Goal: Information Seeking & Learning: Learn about a topic

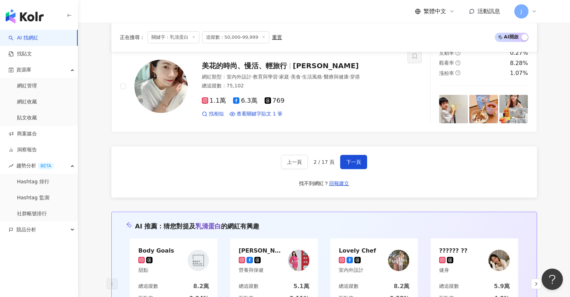
click at [38, 38] on link "AI 找網紅" at bounding box center [24, 37] width 30 height 7
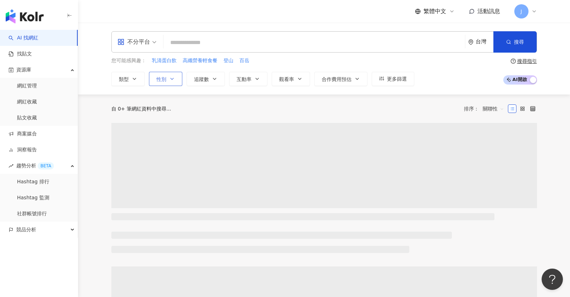
click at [176, 82] on button "性別" at bounding box center [165, 79] width 33 height 14
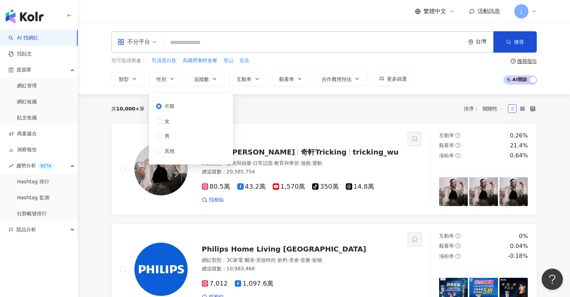
click at [256, 104] on div "共 10,000+ 筆 排序： 關聯性" at bounding box center [324, 108] width 426 height 11
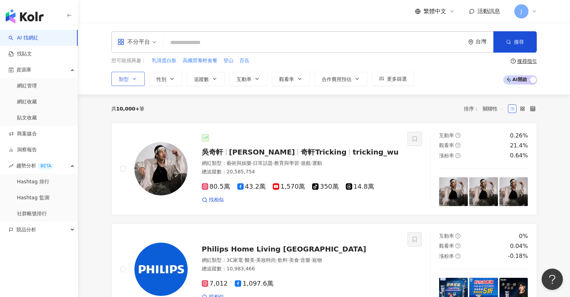
click at [139, 77] on button "類型" at bounding box center [127, 79] width 33 height 14
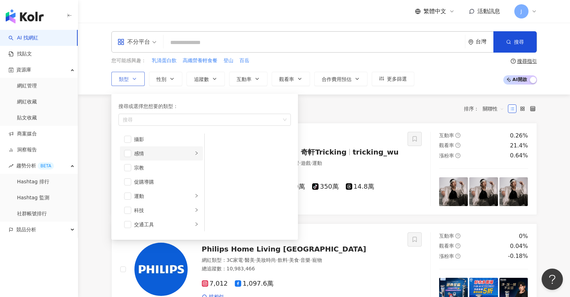
scroll to position [246, 0]
click at [164, 212] on div "旅遊" at bounding box center [163, 208] width 59 height 8
click at [131, 211] on span "button" at bounding box center [127, 208] width 7 height 7
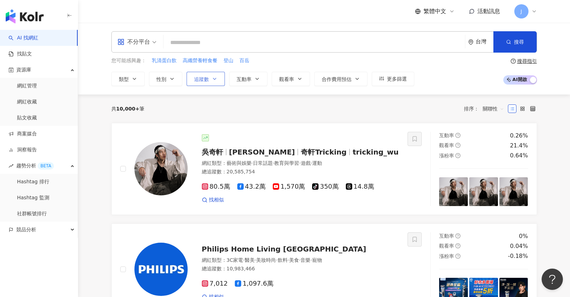
click at [212, 85] on button "追蹤數" at bounding box center [206, 79] width 38 height 14
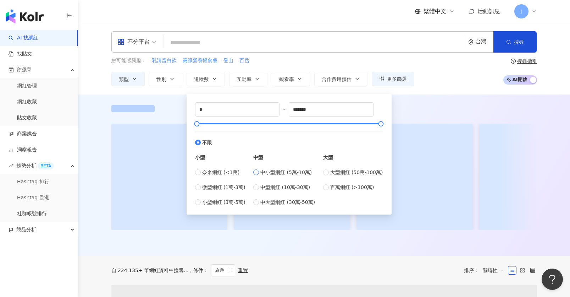
click at [290, 173] on span "中小型網紅 (5萬-10萬)" at bounding box center [285, 172] width 51 height 8
type input "*****"
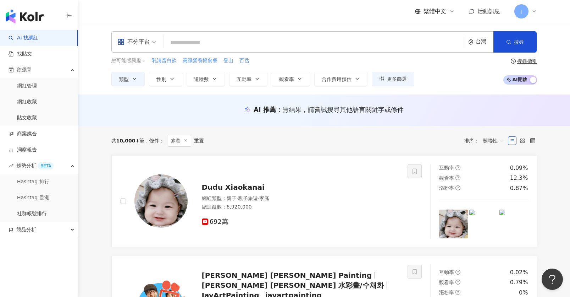
click at [465, 79] on div "您可能感興趣： 乳清蛋白飲 高纖營養輕食餐 登山 百岳 類型 性別 追蹤數 互動率 觀看率 合作費用預估 更多篩選 % - % 不限 5% 以下 5%~20%…" at bounding box center [324, 71] width 426 height 29
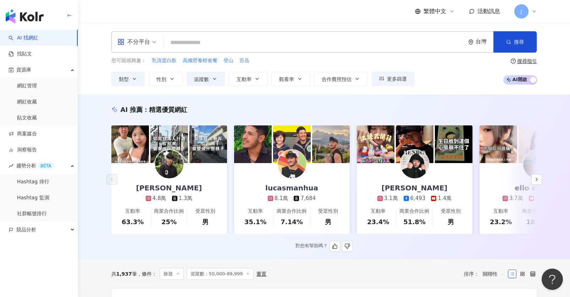
click at [193, 189] on div "賴Allen 4.8萬 1.3萬" at bounding box center [169, 182] width 80 height 39
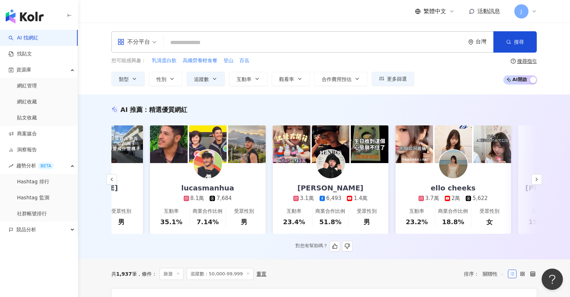
scroll to position [0, 125]
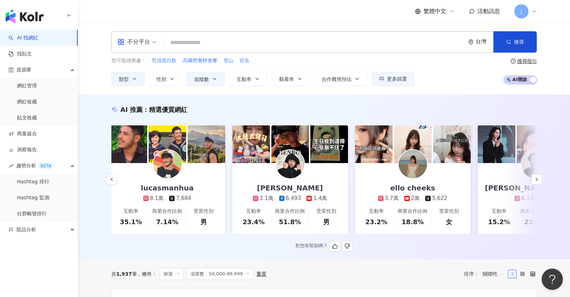
click at [336, 183] on link "小田博一 3.1萬 6,493 1.4萬 互動率 23.4% 商業合作比例 51.8% 受眾性別 男" at bounding box center [290, 198] width 116 height 71
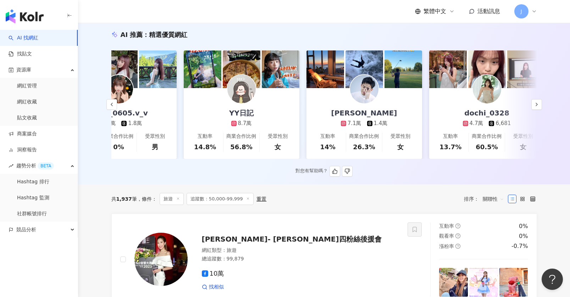
scroll to position [0, 686]
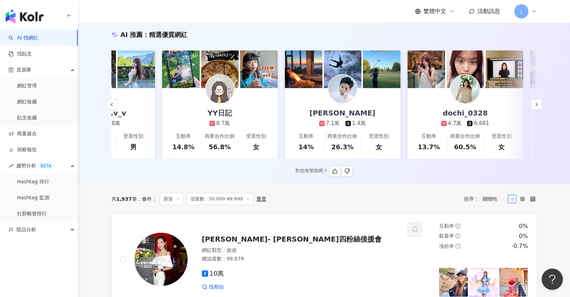
click at [386, 117] on link "徐新洋 7.1萬 1.4萬 互動率 14% 商業合作比例 26.3% 受眾性別 女" at bounding box center [343, 123] width 116 height 71
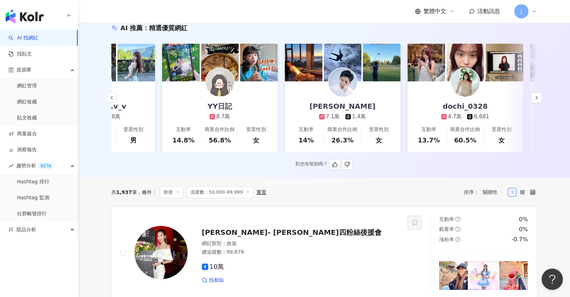
scroll to position [81, 0]
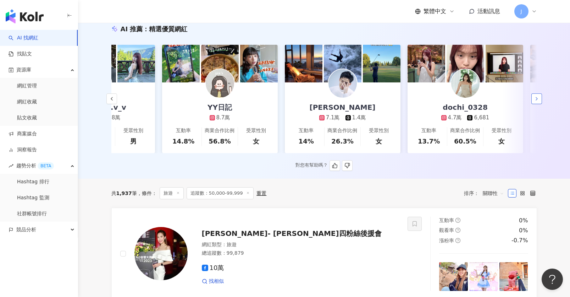
click at [540, 100] on button "button" at bounding box center [537, 98] width 11 height 11
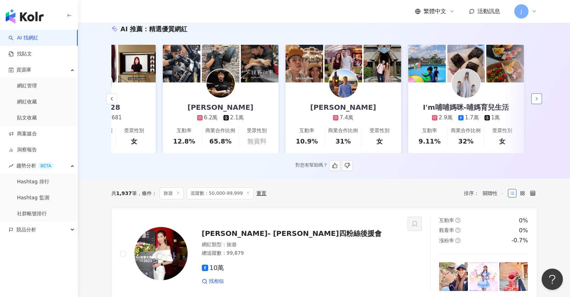
scroll to position [0, 1054]
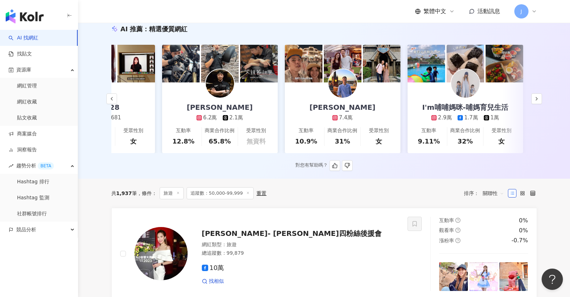
click at [370, 80] on img at bounding box center [382, 64] width 38 height 38
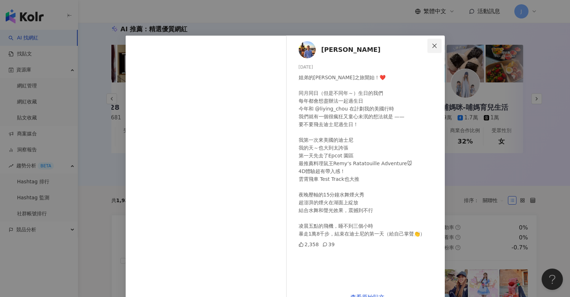
click at [437, 46] on icon "close" at bounding box center [435, 46] width 6 height 6
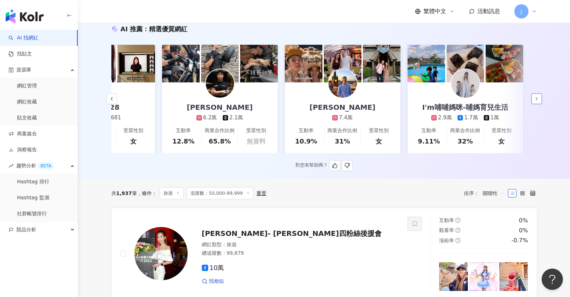
click at [535, 97] on icon "button" at bounding box center [537, 99] width 6 height 6
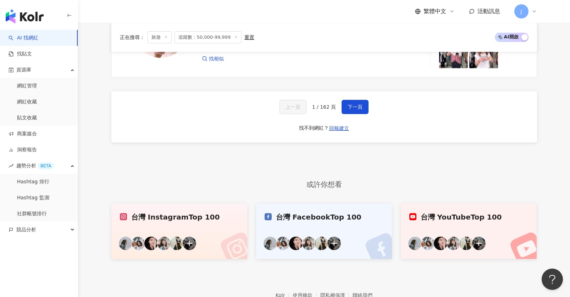
scroll to position [1417, 0]
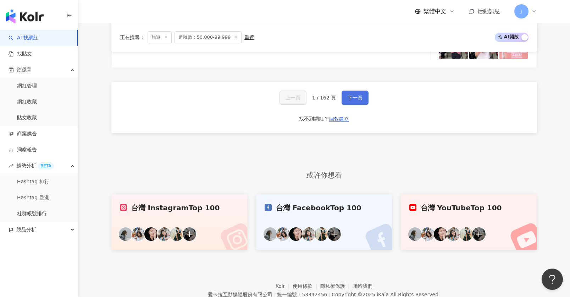
click at [364, 104] on button "下一頁" at bounding box center [355, 97] width 27 height 14
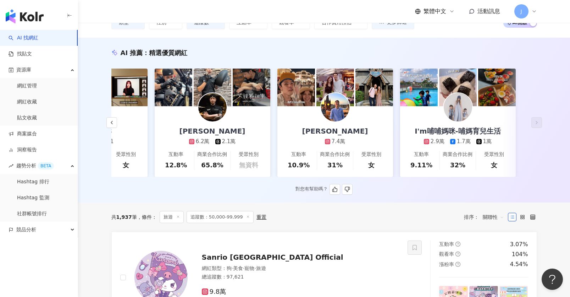
scroll to position [0, 0]
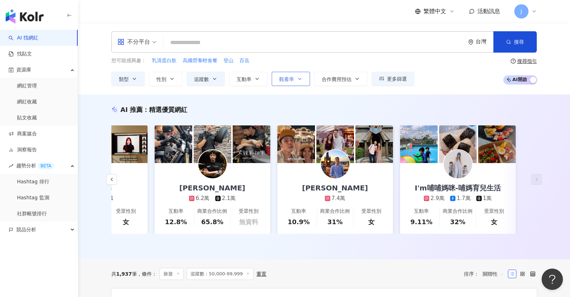
click at [291, 82] on button "觀看率" at bounding box center [291, 79] width 38 height 14
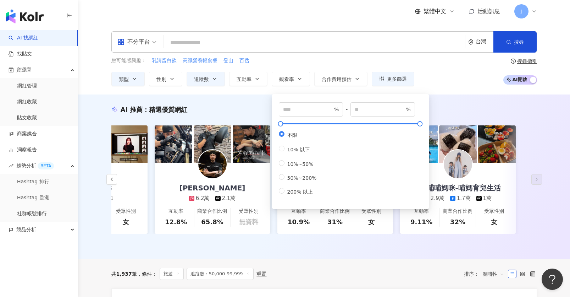
click at [318, 181] on div "不限 10% 以下 10%~50% 50%~200% 200% 以上" at bounding box center [301, 163] width 44 height 64
click at [305, 179] on span "50%~200%" at bounding box center [302, 178] width 35 height 6
type input "**"
type input "***"
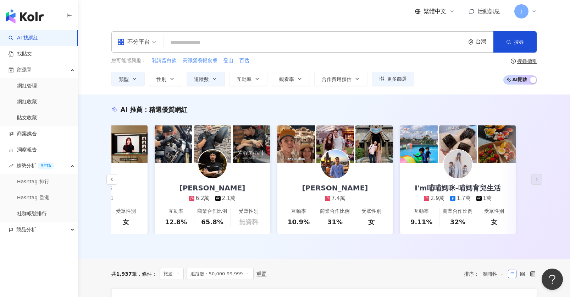
click at [445, 90] on div "不分平台 台灣 搜尋 0936caf7-f391-4a04-9079-d92dde973f2d 3721 14,805 追蹤者 TRYALL 乳清蛋白 ｜ 挑…" at bounding box center [324, 59] width 492 height 72
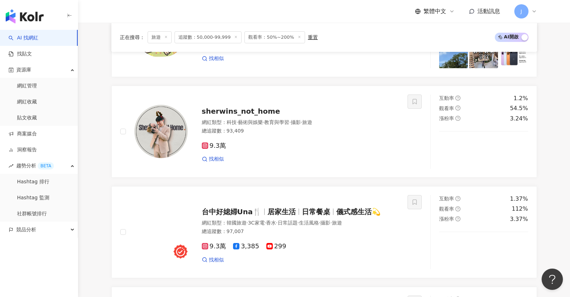
scroll to position [945, 0]
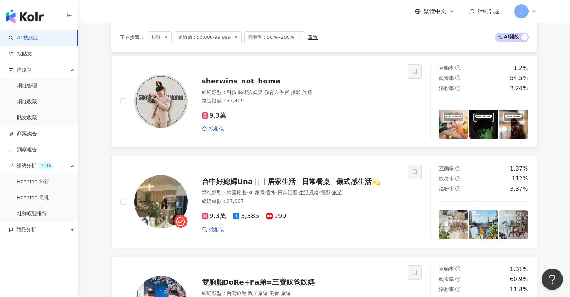
click at [288, 98] on div "總追蹤數 ： 93,409" at bounding box center [301, 100] width 198 height 7
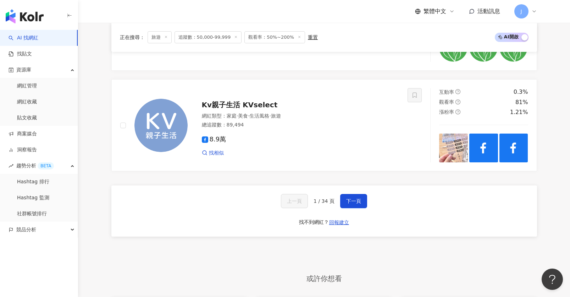
scroll to position [1369, 0]
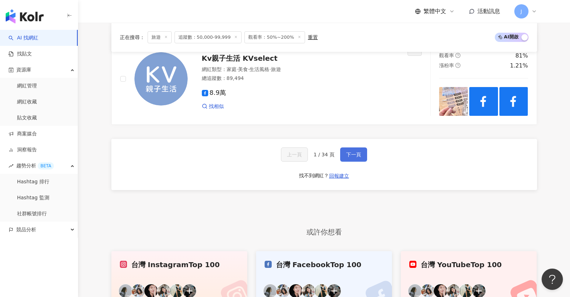
click at [360, 161] on button "下一頁" at bounding box center [353, 154] width 27 height 14
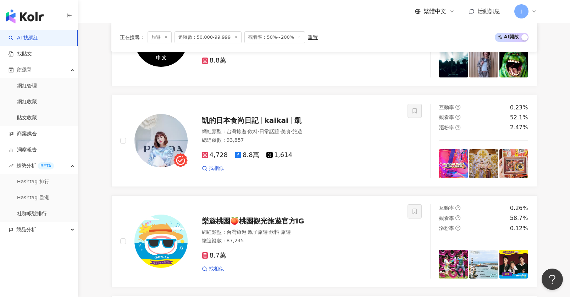
scroll to position [307, 0]
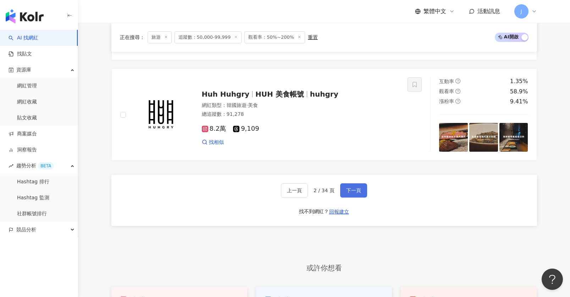
click at [357, 187] on span "下一頁" at bounding box center [353, 190] width 15 height 6
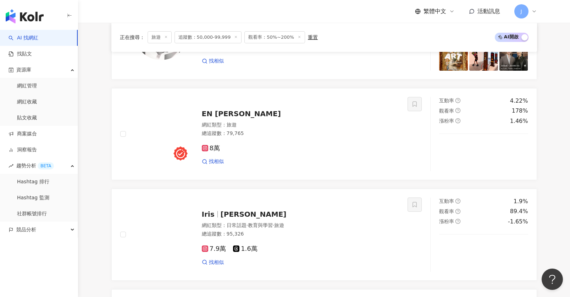
scroll to position [860, 0]
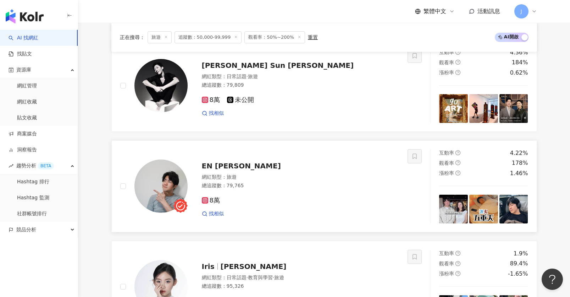
click at [272, 185] on div "總追蹤數 ： 79,765" at bounding box center [301, 185] width 198 height 7
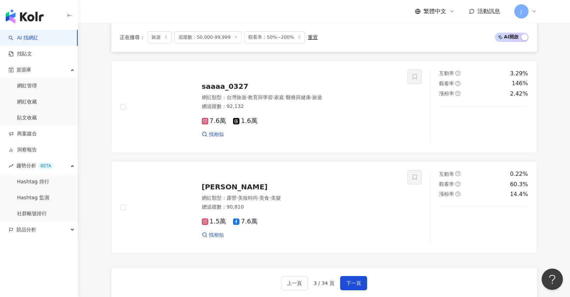
scroll to position [1267, 0]
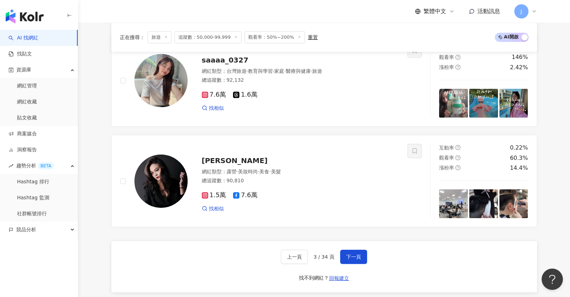
click at [357, 246] on div "上一頁 3 / 34 頁 下一頁 找不到網紅？ 回報建立" at bounding box center [324, 266] width 426 height 51
click at [357, 250] on button "下一頁" at bounding box center [353, 256] width 27 height 14
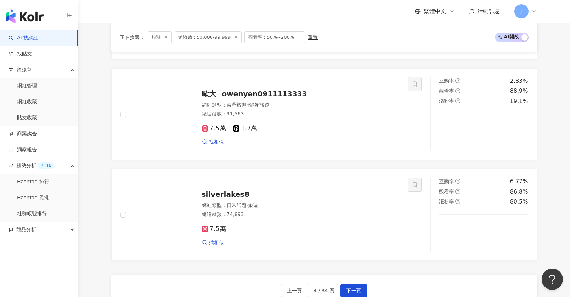
scroll to position [1233, 0]
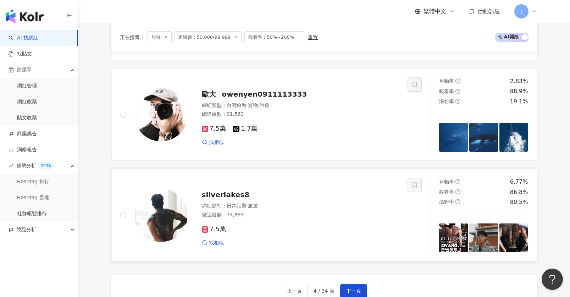
click at [236, 188] on div "silverlakes8 網紅類型 ： 日常話題 · 旅遊 總追蹤數 ： 74,893 7.5萬 找相似" at bounding box center [294, 215] width 212 height 62
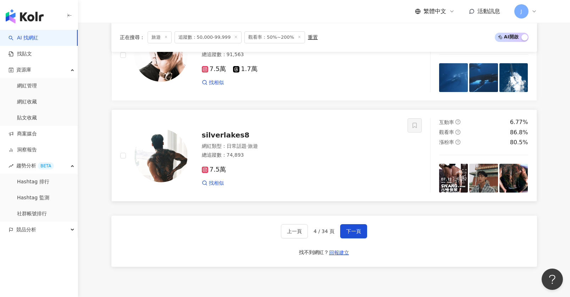
scroll to position [1307, 0]
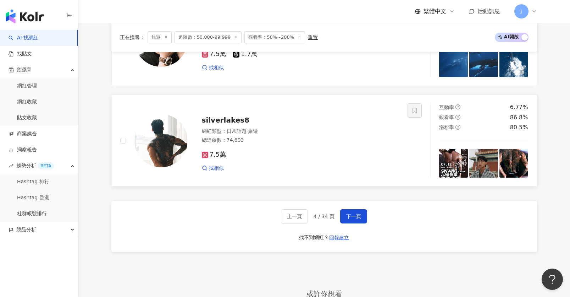
click at [449, 164] on img at bounding box center [453, 163] width 29 height 29
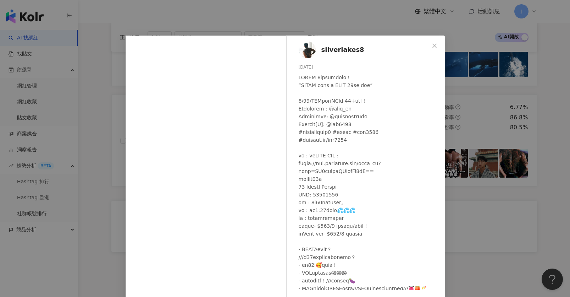
click at [382, 18] on div "silverlakes8 2025/7/4 2,199 22 2.8萬 查看原始貼文" at bounding box center [285, 148] width 570 height 297
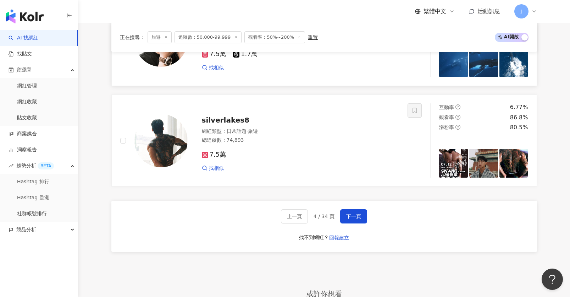
scroll to position [1340, 0]
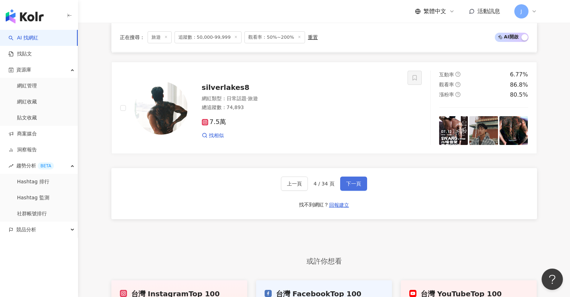
click at [359, 176] on button "下一頁" at bounding box center [353, 183] width 27 height 14
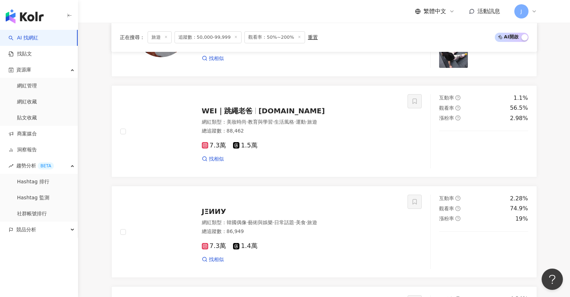
scroll to position [1047, 0]
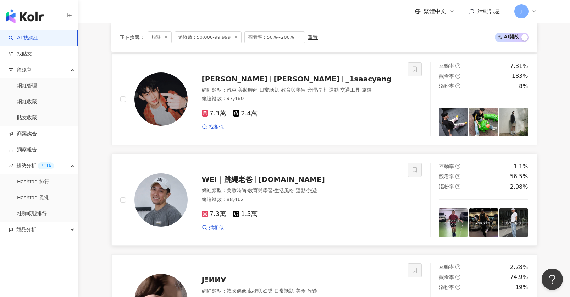
click at [317, 193] on span "旅遊" at bounding box center [312, 190] width 10 height 6
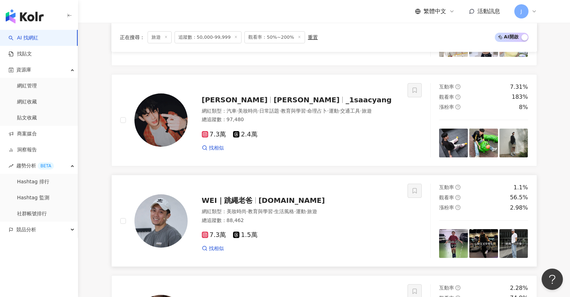
scroll to position [1025, 0]
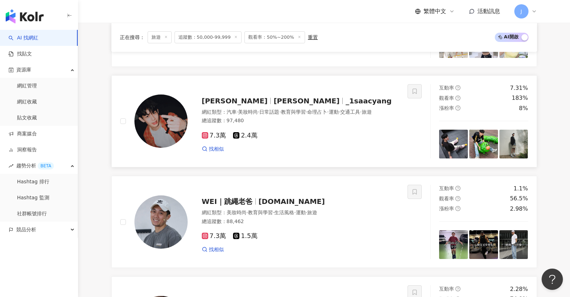
click at [315, 130] on div "7.3萬 2.4萬 找相似" at bounding box center [301, 139] width 198 height 26
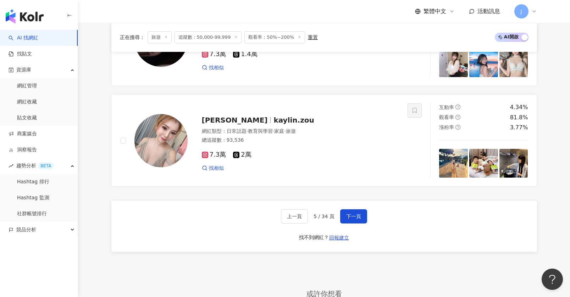
scroll to position [1331, 0]
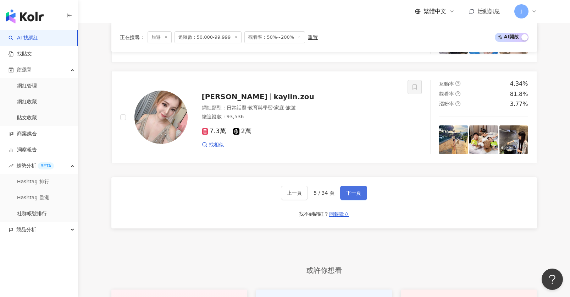
click at [351, 195] on span "下一頁" at bounding box center [353, 193] width 15 height 6
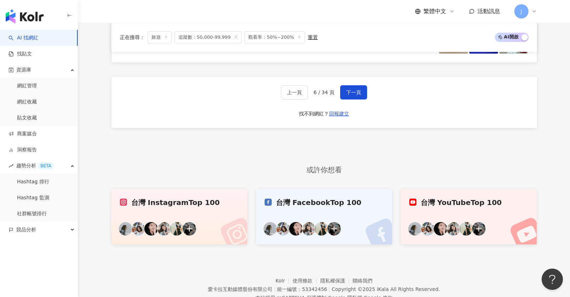
scroll to position [1458, 0]
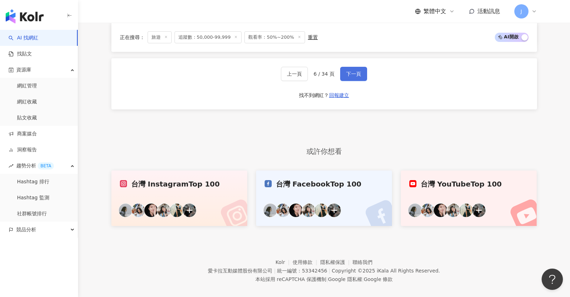
click at [354, 71] on span "下一頁" at bounding box center [353, 74] width 15 height 6
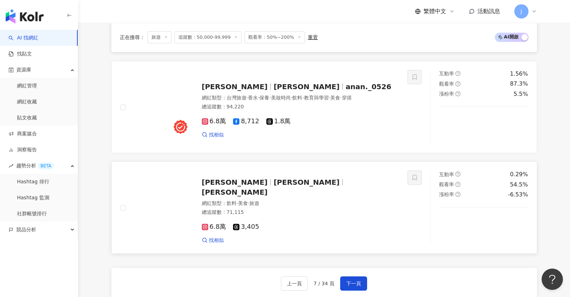
scroll to position [1302, 0]
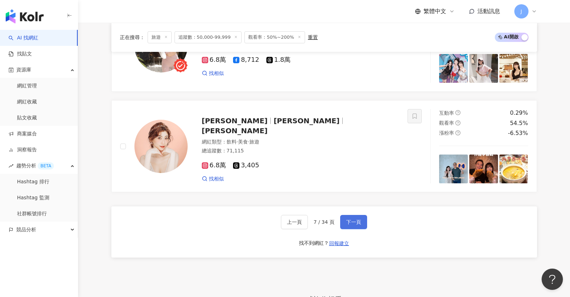
click at [352, 218] on button "下一頁" at bounding box center [353, 222] width 27 height 14
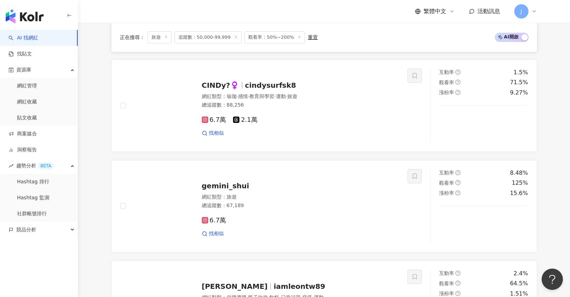
scroll to position [576, 0]
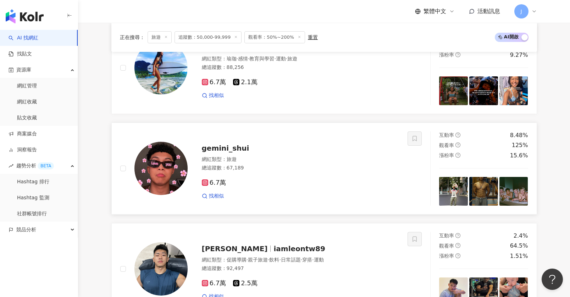
click at [236, 142] on div "gemini_shui 網紅類型 ： 旅遊 總追蹤數 ： 67,189 6.7萬 找相似" at bounding box center [294, 168] width 212 height 62
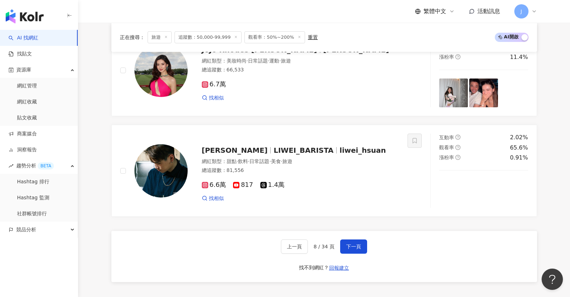
scroll to position [1298, 0]
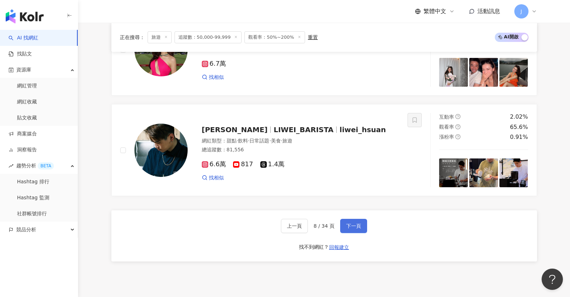
click at [360, 226] on span "下一頁" at bounding box center [353, 226] width 15 height 6
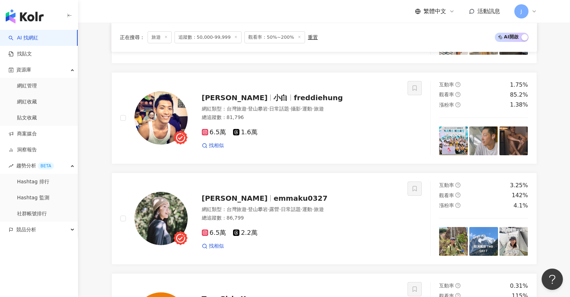
scroll to position [336, 0]
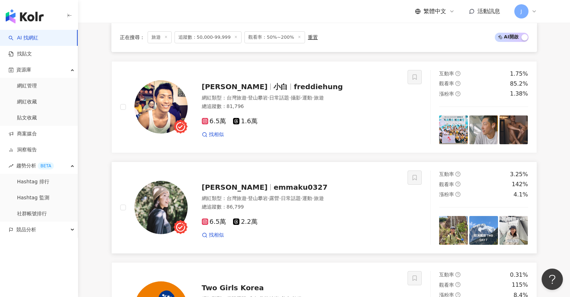
click at [297, 195] on div "網紅類型 ： 台灣旅遊 · 登山攀岩 · 露營 · 日常話題 · 運動 · 旅遊" at bounding box center [301, 198] width 198 height 7
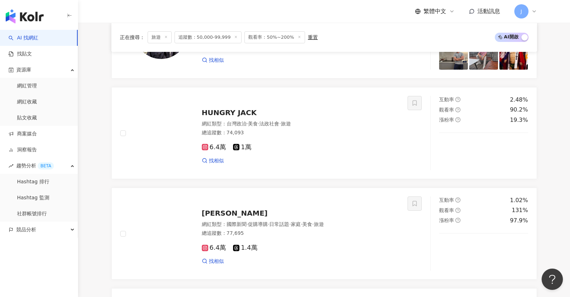
scroll to position [1287, 0]
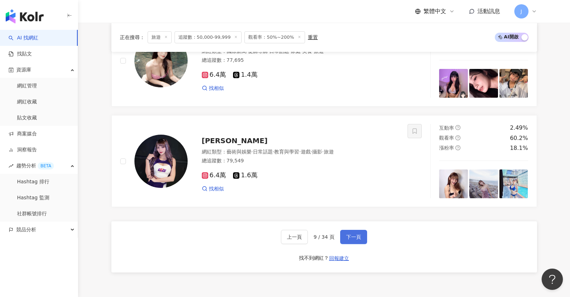
click at [345, 237] on button "下一頁" at bounding box center [353, 237] width 27 height 14
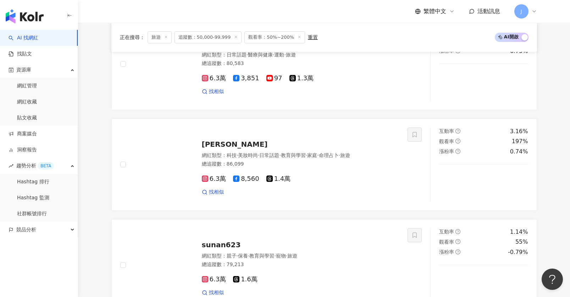
scroll to position [724, 0]
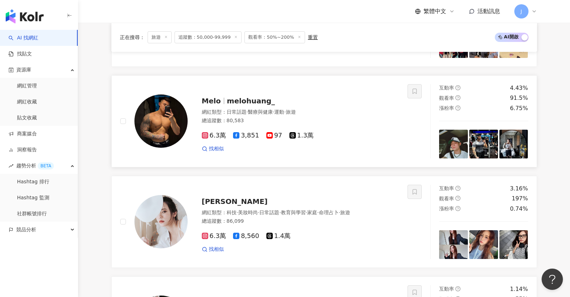
click at [241, 105] on div "Melo melohuang_" at bounding box center [301, 101] width 198 height 10
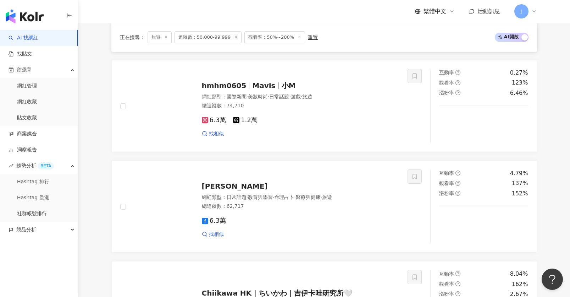
scroll to position [1458, 0]
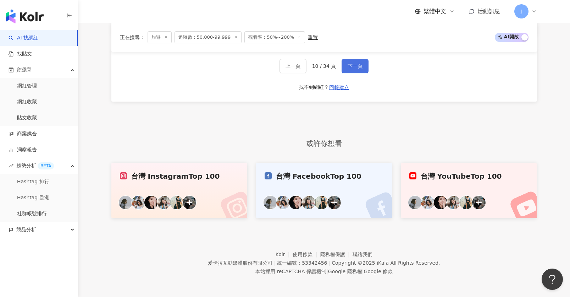
click at [363, 72] on button "下一頁" at bounding box center [355, 66] width 27 height 14
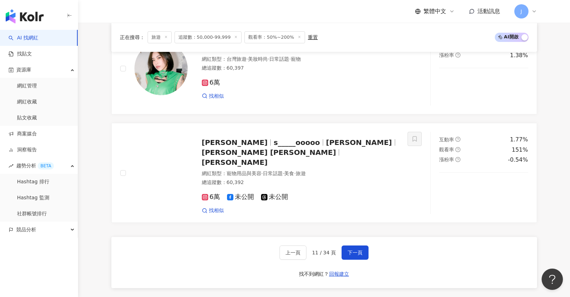
scroll to position [1308, 0]
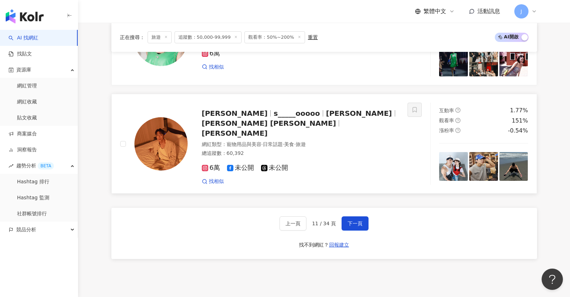
drag, startPoint x: 362, startPoint y: 209, endPoint x: 350, endPoint y: 173, distance: 37.6
click at [358, 220] on span "下一頁" at bounding box center [355, 223] width 15 height 6
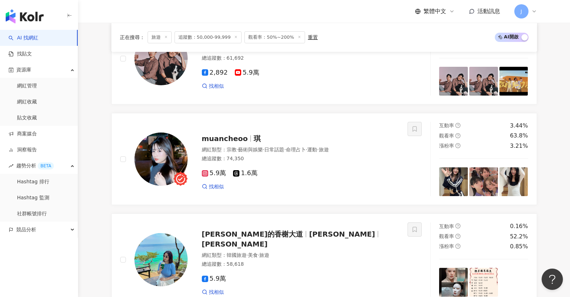
scroll to position [1277, 0]
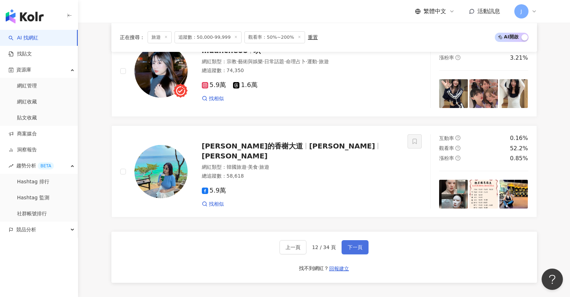
click at [357, 249] on span "下一頁" at bounding box center [355, 247] width 15 height 6
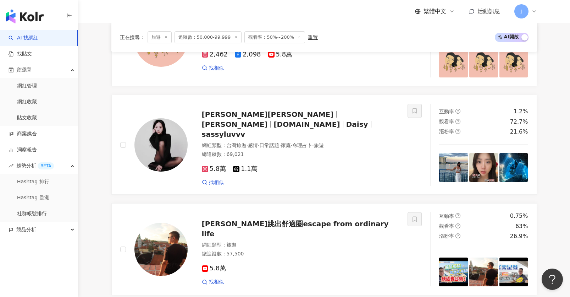
scroll to position [1080, 0]
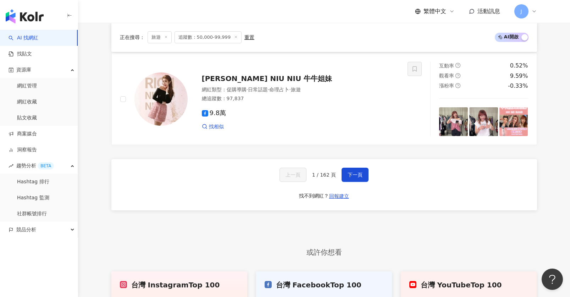
scroll to position [1449, 0]
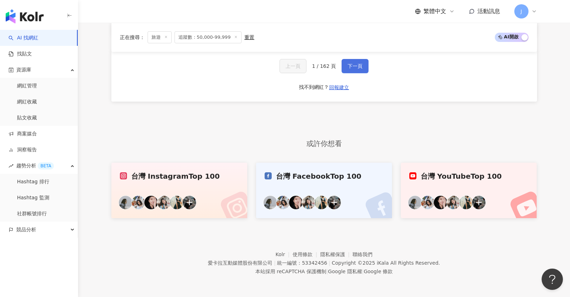
click at [357, 72] on button "下一頁" at bounding box center [355, 66] width 27 height 14
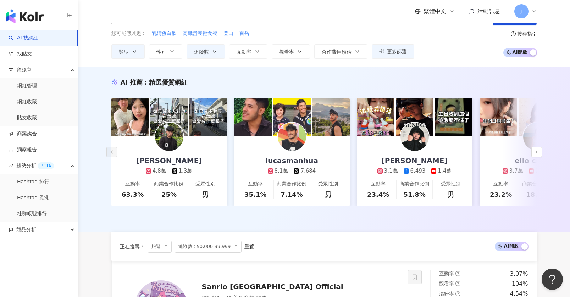
scroll to position [0, 0]
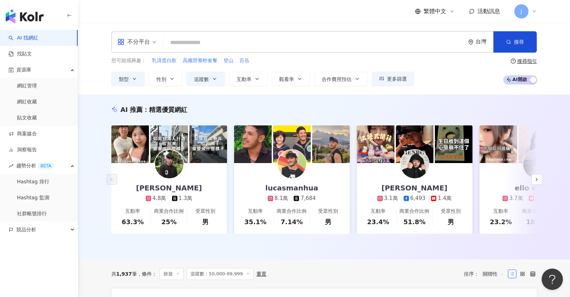
click at [308, 100] on div "AI 推薦 ： 精選優質網紅 賴Allen 4.8萬 1.3萬 互動率 63.3% 商業合作比例 25% 受眾性別 男 lucasmanhua 8.1萬 7,…" at bounding box center [324, 176] width 492 height 165
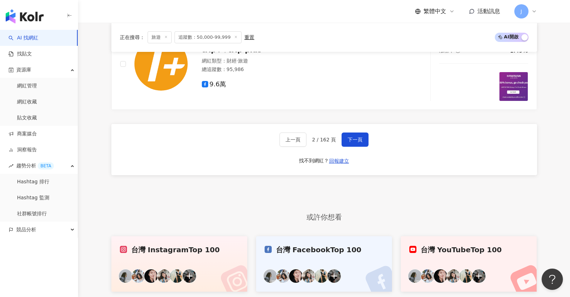
scroll to position [1449, 0]
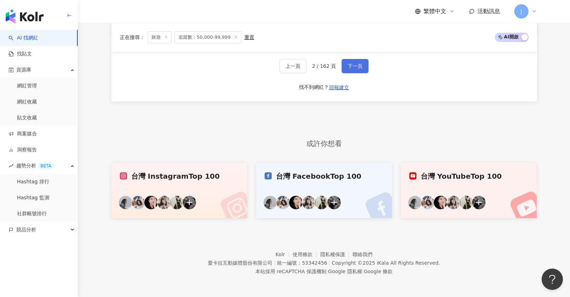
click at [348, 67] on span "下一頁" at bounding box center [355, 66] width 15 height 6
click at [351, 69] on button "下一頁" at bounding box center [355, 66] width 27 height 14
click at [353, 69] on button "下一頁" at bounding box center [355, 66] width 35 height 14
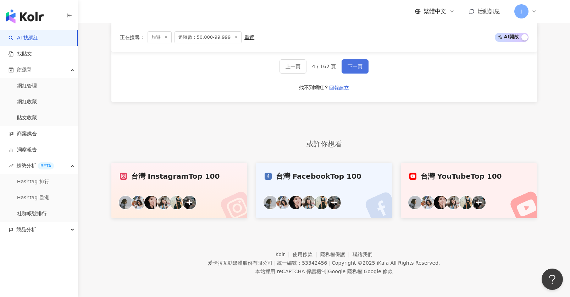
click at [354, 69] on button "下一頁" at bounding box center [355, 66] width 27 height 14
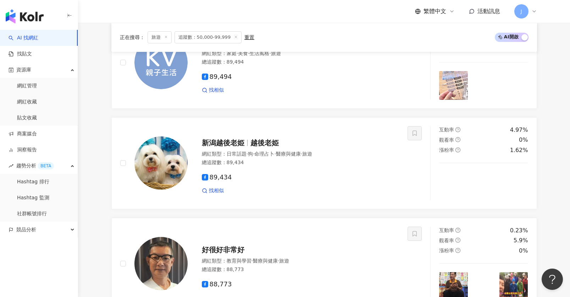
scroll to position [1448, 0]
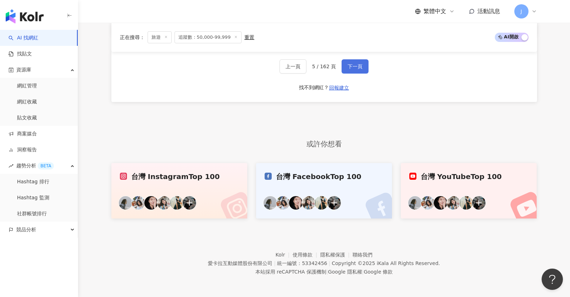
click at [354, 69] on button "下一頁" at bounding box center [355, 66] width 27 height 14
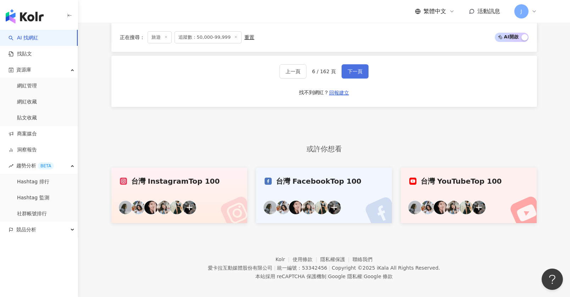
click at [354, 69] on button "下一頁" at bounding box center [355, 71] width 27 height 14
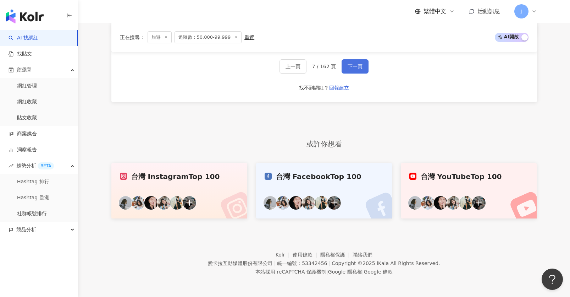
click at [354, 69] on span "下一頁" at bounding box center [355, 67] width 15 height 6
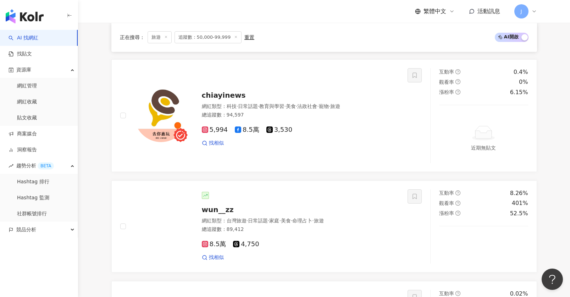
scroll to position [530, 0]
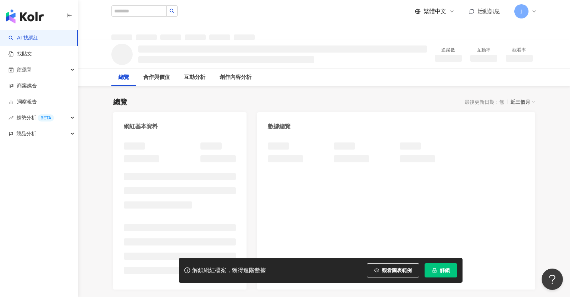
scroll to position [12, 0]
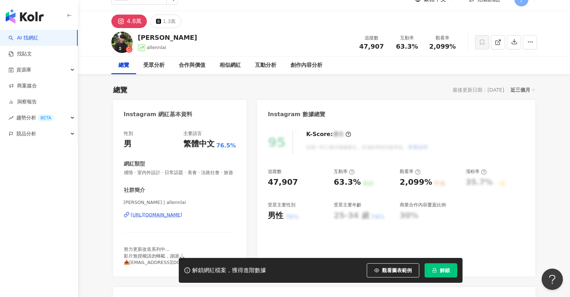
click at [184, 207] on div "賴Allen | allennlai https://www.instagram.com/allennlai/" at bounding box center [180, 220] width 113 height 42
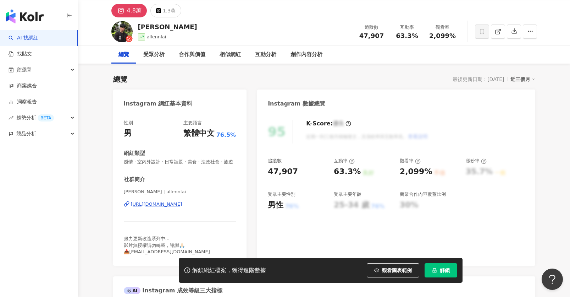
click at [182, 205] on div "https://www.instagram.com/allennlai/" at bounding box center [156, 204] width 51 height 6
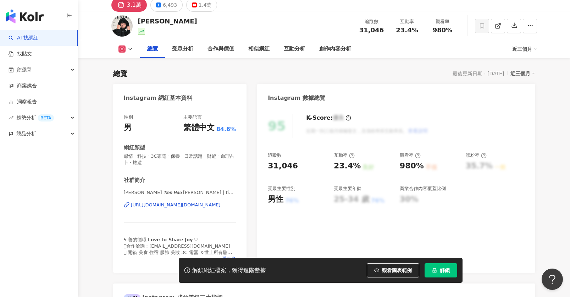
click at [197, 203] on div "https://www.instagram.com/tienboy.ig/" at bounding box center [176, 205] width 90 height 6
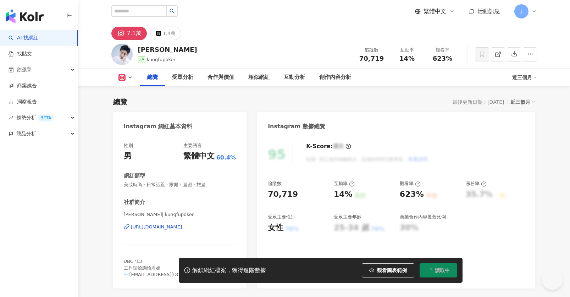
click at [182, 230] on div "https://www.instagram.com/kungfupoker/" at bounding box center [156, 227] width 51 height 6
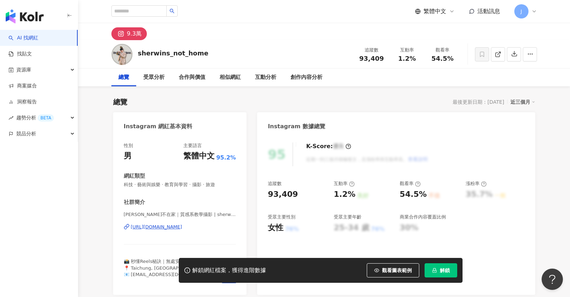
scroll to position [73, 0]
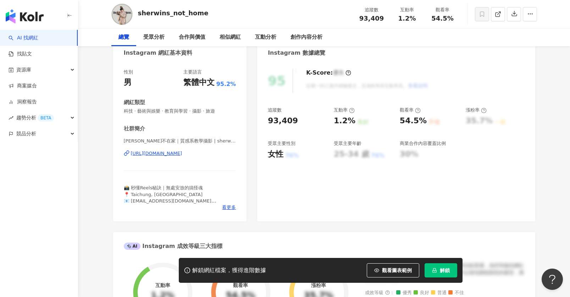
click at [182, 152] on div "https://www.instagram.com/sherwins_not_home/" at bounding box center [156, 153] width 51 height 6
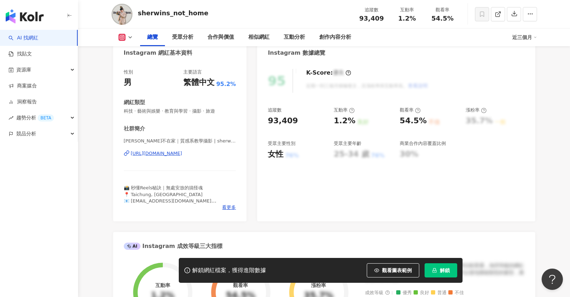
click at [182, 156] on div "https://www.instagram.com/sherwins_not_home/" at bounding box center [156, 153] width 51 height 6
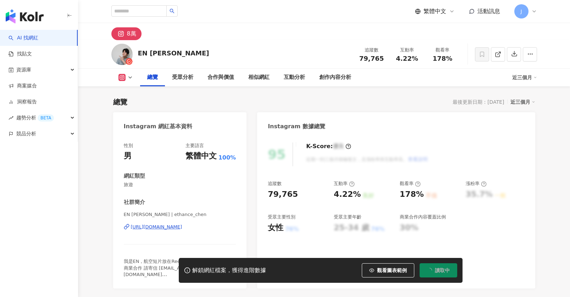
click at [174, 227] on div "https://www.instagram.com/ethance_chen/" at bounding box center [156, 227] width 51 height 6
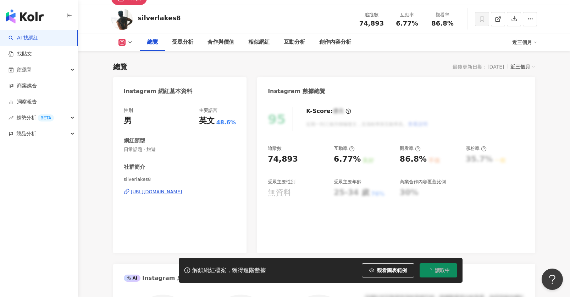
scroll to position [9, 0]
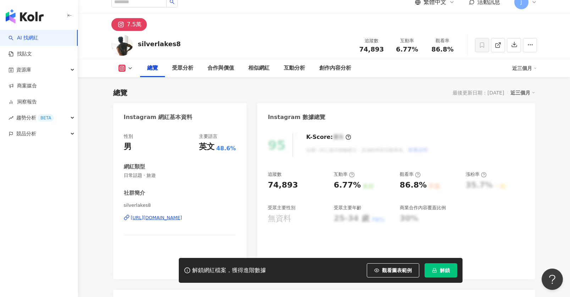
click at [182, 216] on div "https://www.instagram.com/08swang/" at bounding box center [156, 217] width 51 height 6
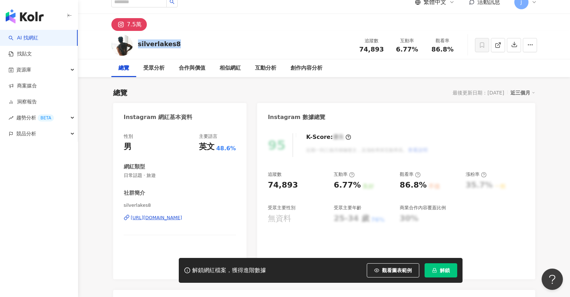
drag, startPoint x: 176, startPoint y: 44, endPoint x: 139, endPoint y: 44, distance: 36.9
click at [139, 44] on div "silverlakes8 追蹤數 74,893 互動率 6.77% 觀看率 86.8%" at bounding box center [324, 45] width 454 height 28
copy div "silverlakes8"
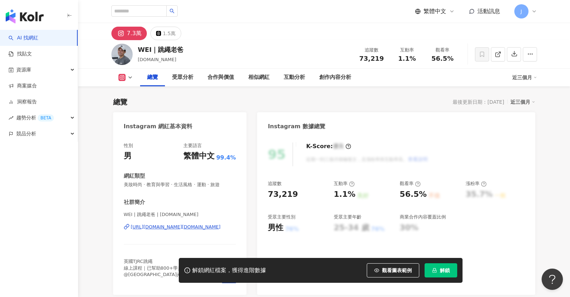
scroll to position [83, 0]
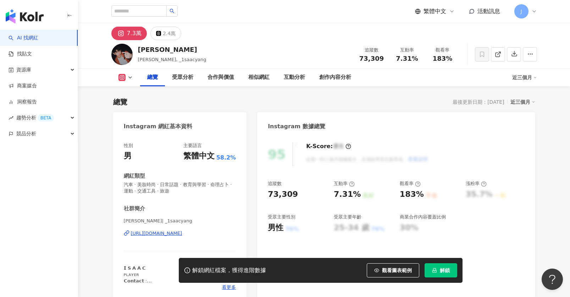
scroll to position [24, 0]
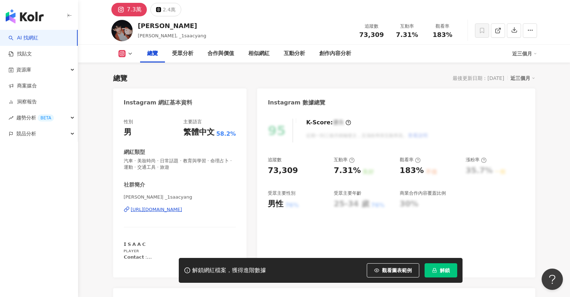
click at [189, 219] on div "楊懿軒 | _1saacyang https://www.instagram.com/_1saacyang/" at bounding box center [180, 215] width 113 height 42
click at [182, 213] on div "https://www.instagram.com/_1saacyang/" at bounding box center [156, 209] width 51 height 6
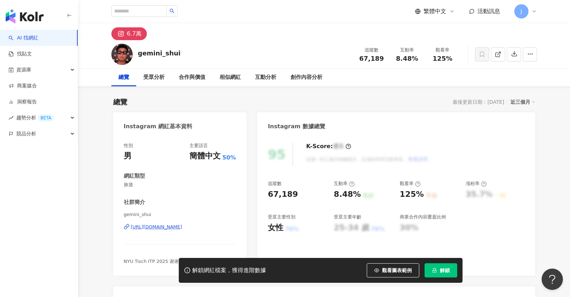
scroll to position [72, 0]
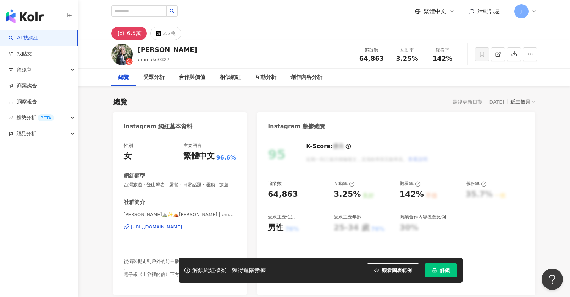
click at [180, 223] on div "山谷谷⛰️✨⛺️谷庭 | emmaku0327 https://www.instagram.com/emmaku0327/" at bounding box center [180, 232] width 113 height 42
click at [180, 231] on div "山谷谷⛰️✨⛺️谷庭 | emmaku0327 https://www.instagram.com/emmaku0327/" at bounding box center [180, 232] width 113 height 42
click at [180, 230] on div "山谷谷⛰️✨⛺️谷庭 | emmaku0327 https://www.instagram.com/emmaku0327/" at bounding box center [180, 232] width 113 height 42
click at [180, 229] on div "https://www.instagram.com/emmaku0327/" at bounding box center [156, 227] width 51 height 6
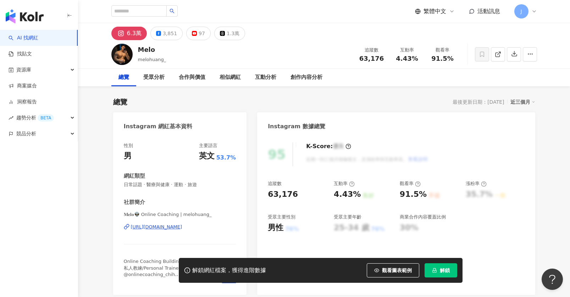
click at [182, 225] on div "[URL][DOMAIN_NAME]" at bounding box center [156, 227] width 51 height 6
